Goal: Ask a question

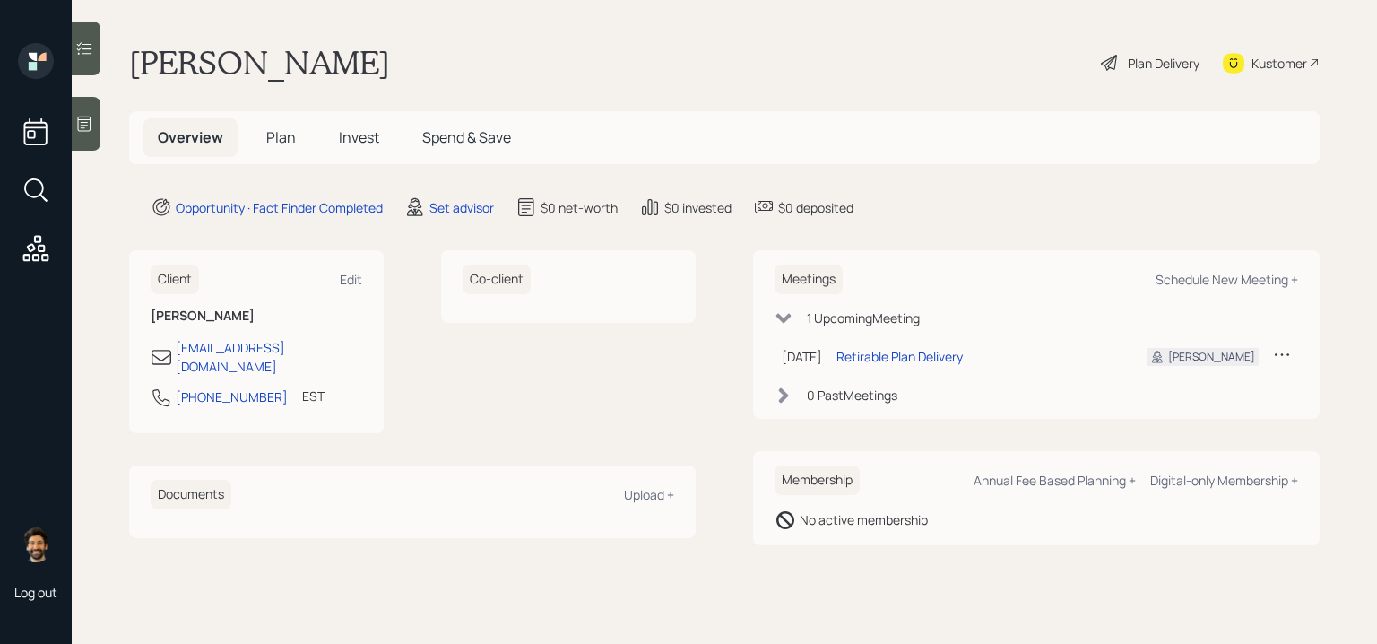
click at [85, 111] on div at bounding box center [86, 124] width 29 height 54
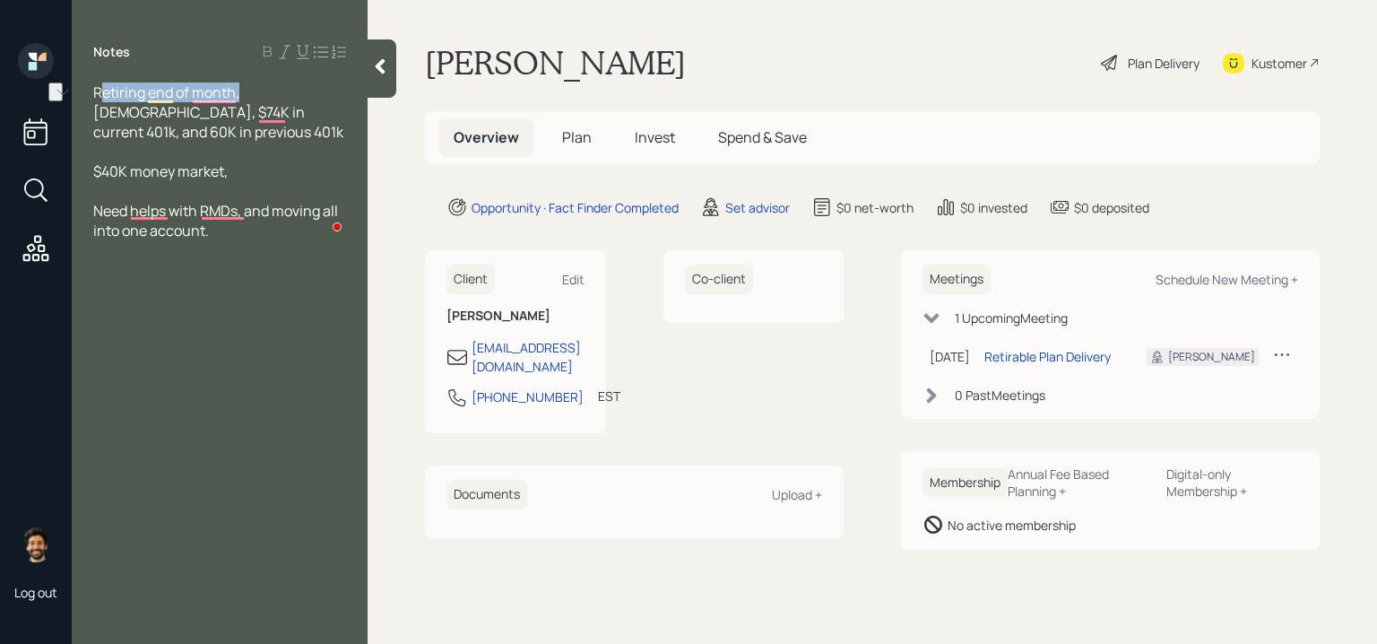
drag, startPoint x: 99, startPoint y: 91, endPoint x: 240, endPoint y: 98, distance: 141.8
click at [240, 98] on span "Retiring end of month, [DEMOGRAPHIC_DATA], $74K in current 401k, and 60K in pre…" at bounding box center [218, 111] width 250 height 59
drag, startPoint x: 242, startPoint y: 91, endPoint x: 321, endPoint y: 101, distance: 79.6
click at [321, 101] on div "Retiring end of month, [DEMOGRAPHIC_DATA], $74K in current 401k, and 60K in pre…" at bounding box center [219, 111] width 253 height 59
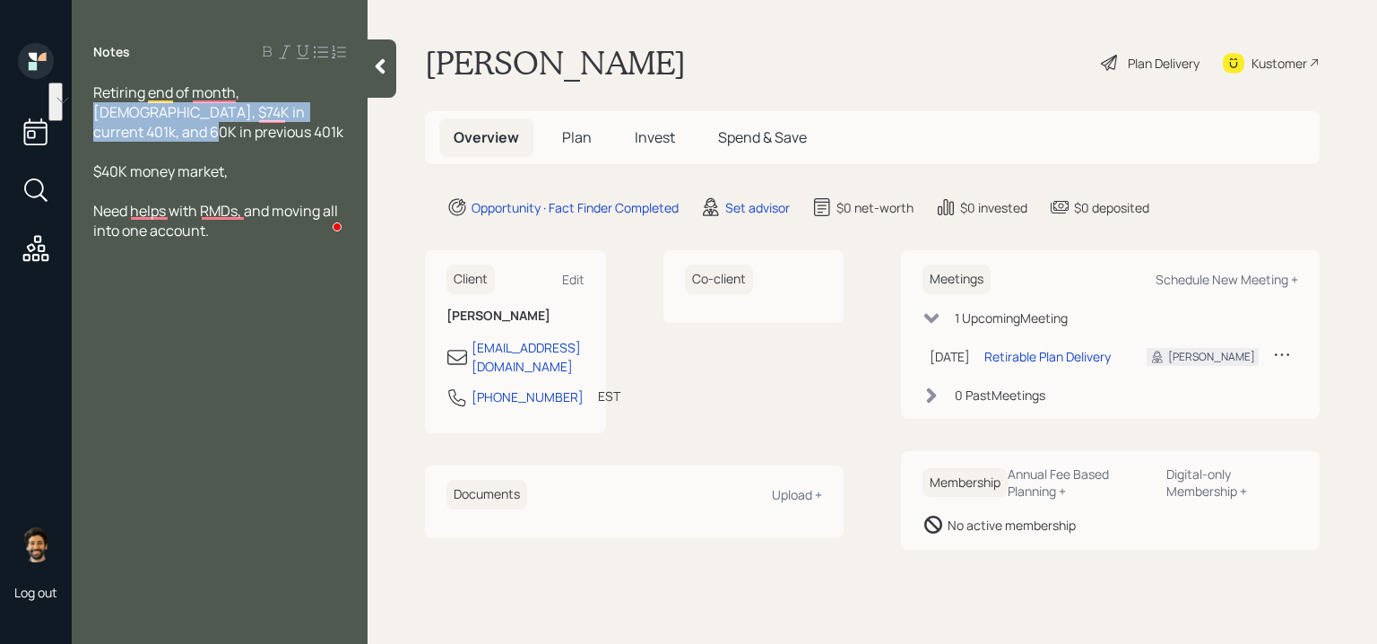
click at [199, 112] on span "Retiring end of month, [DEMOGRAPHIC_DATA], $74K in current 401k, and 60K in pre…" at bounding box center [218, 111] width 250 height 59
drag, startPoint x: 223, startPoint y: 113, endPoint x: 108, endPoint y: 113, distance: 114.8
click at [108, 113] on span "Retiring end of month, [DEMOGRAPHIC_DATA], $74K in current 401k, and 60K in pre…" at bounding box center [218, 111] width 250 height 59
drag, startPoint x: 198, startPoint y: 132, endPoint x: 90, endPoint y: 116, distance: 109.7
click at [90, 116] on div "Retiring end of month, [DEMOGRAPHIC_DATA], $74K in current 401k, and 60K in pre…" at bounding box center [220, 161] width 296 height 158
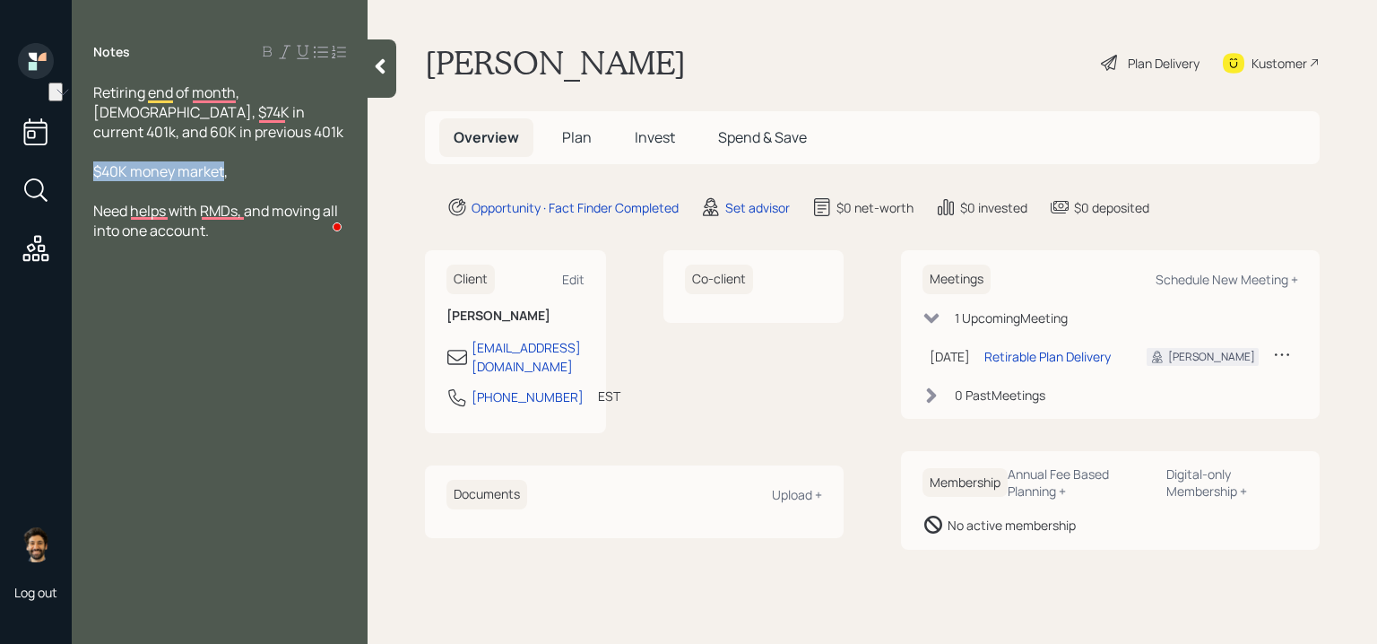
drag, startPoint x: 227, startPoint y: 172, endPoint x: 82, endPoint y: 171, distance: 145.3
click at [82, 171] on div "Retiring end of month, [DEMOGRAPHIC_DATA], $74K in current 401k, and 60K in pre…" at bounding box center [220, 161] width 296 height 158
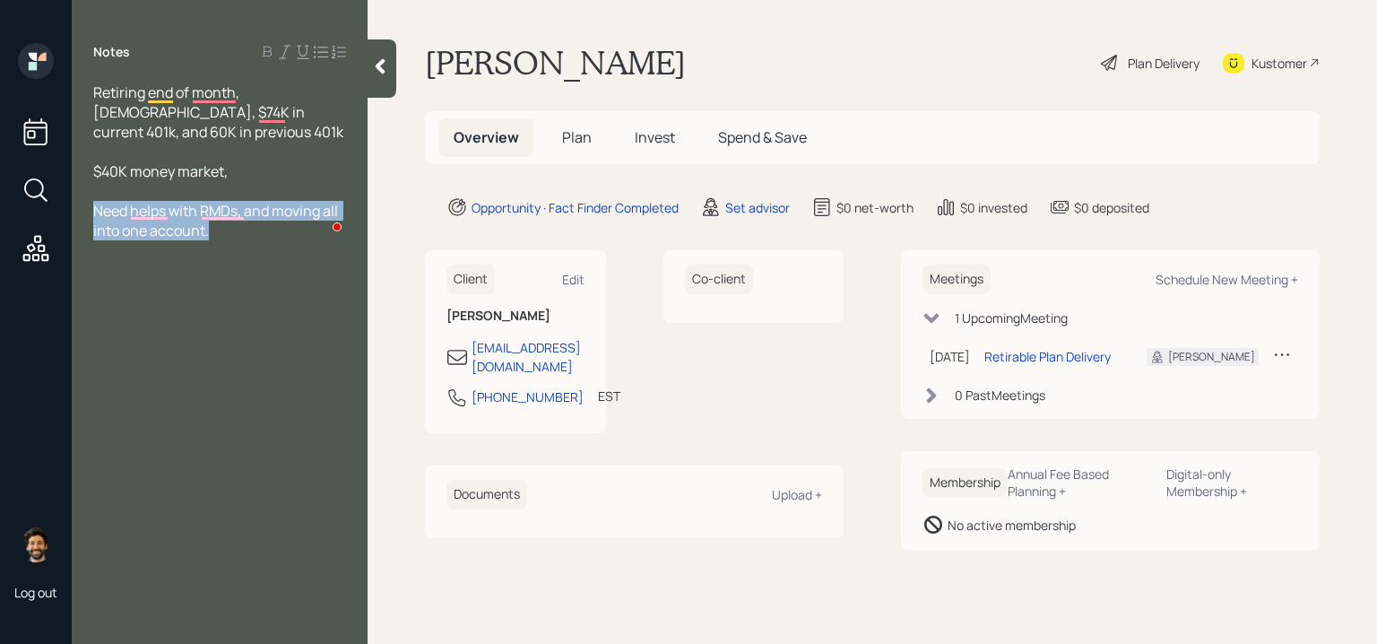
drag, startPoint x: 239, startPoint y: 224, endPoint x: 91, endPoint y: 207, distance: 148.0
click at [91, 207] on div "Retiring end of month, [DEMOGRAPHIC_DATA], $74K in current 401k, and 60K in pre…" at bounding box center [220, 161] width 296 height 158
